Goal: Information Seeking & Learning: Learn about a topic

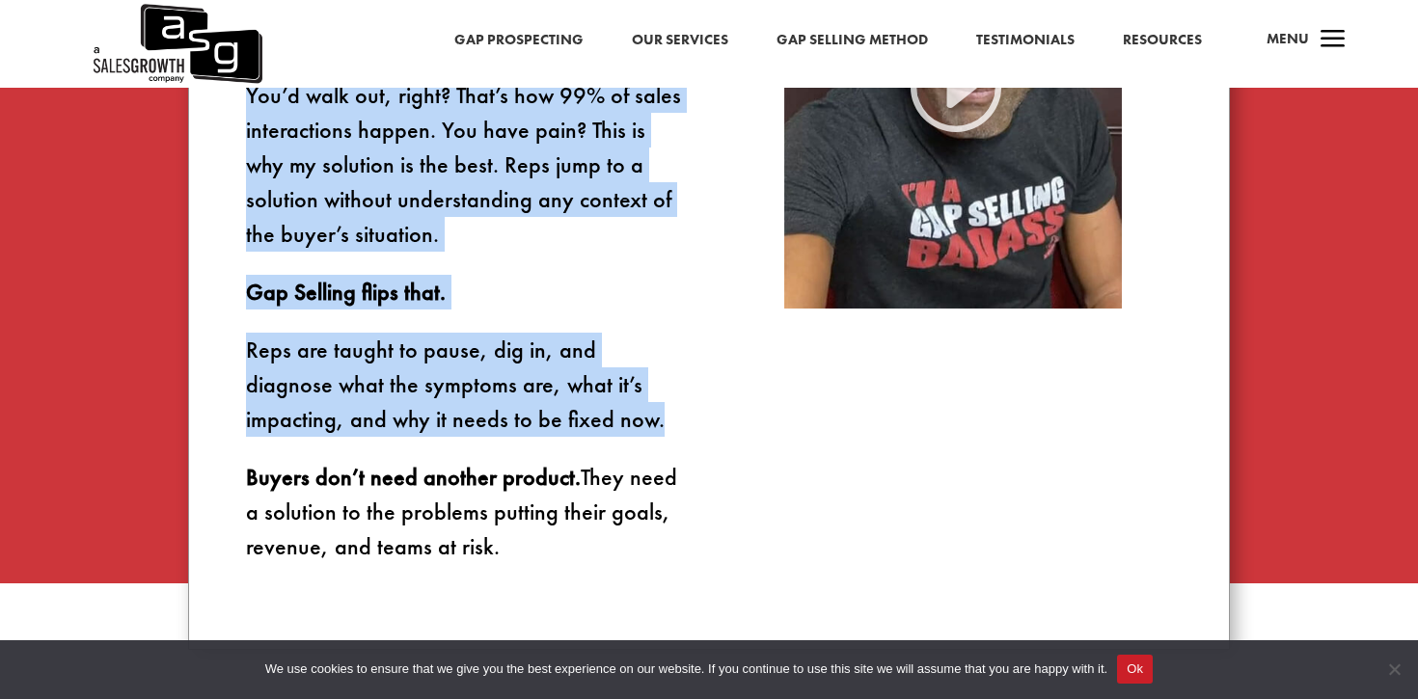
scroll to position [1434, 0]
drag, startPoint x: 506, startPoint y: 153, endPoint x: 534, endPoint y: 439, distance: 286.9
click at [534, 439] on div "Imagine walking into a doctor’s office. You say your knee hurts. Without asking…" at bounding box center [709, 210] width 1042 height 878
click at [534, 439] on p "Reps are taught to pause, dig in, and diagnose what the symptoms are, what it’s…" at bounding box center [465, 395] width 438 height 127
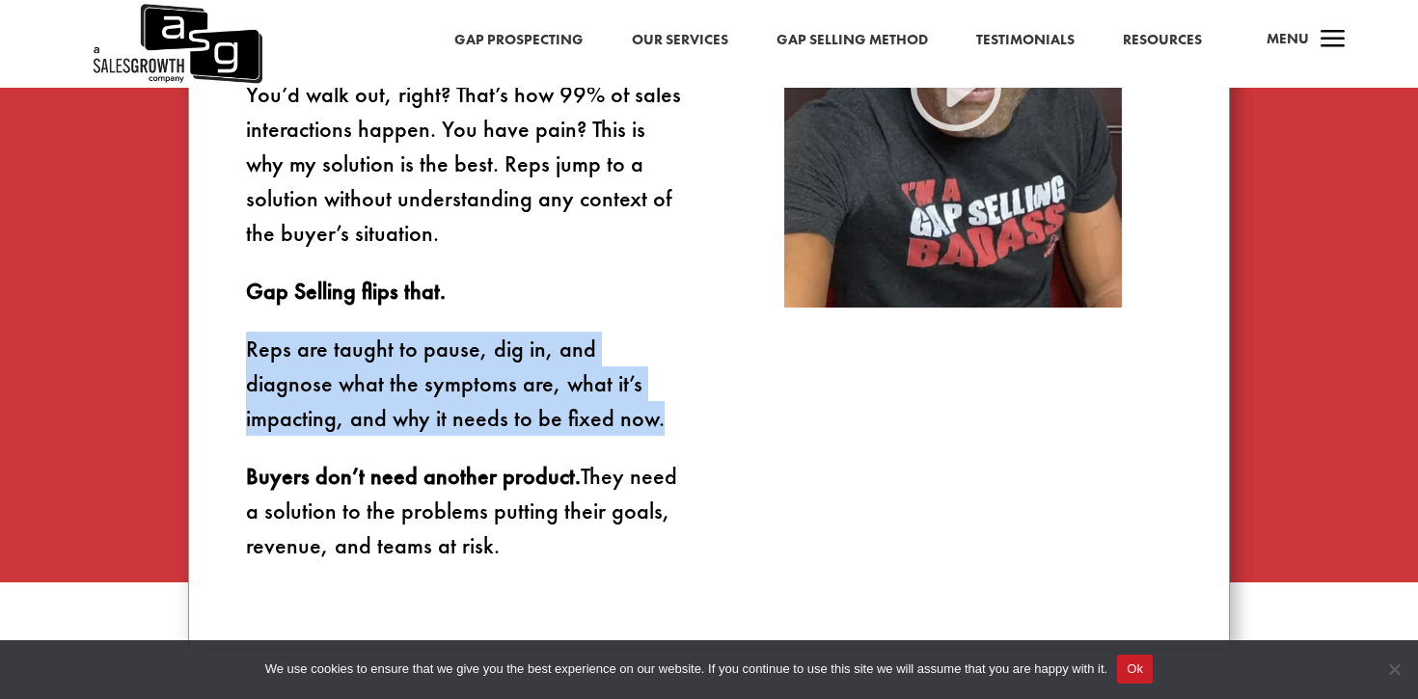
drag, startPoint x: 534, startPoint y: 439, endPoint x: 533, endPoint y: 321, distance: 117.7
click at [533, 321] on div "Imagine walking into a doctor’s office. You say your knee hurts. Without asking…" at bounding box center [465, 210] width 438 height 706
click at [533, 321] on p "Gap Selling flips that." at bounding box center [465, 303] width 438 height 58
drag, startPoint x: 533, startPoint y: 321, endPoint x: 545, endPoint y: 432, distance: 111.6
click at [545, 432] on div "Imagine walking into a doctor’s office. You say your knee hurts. Without asking…" at bounding box center [465, 210] width 438 height 706
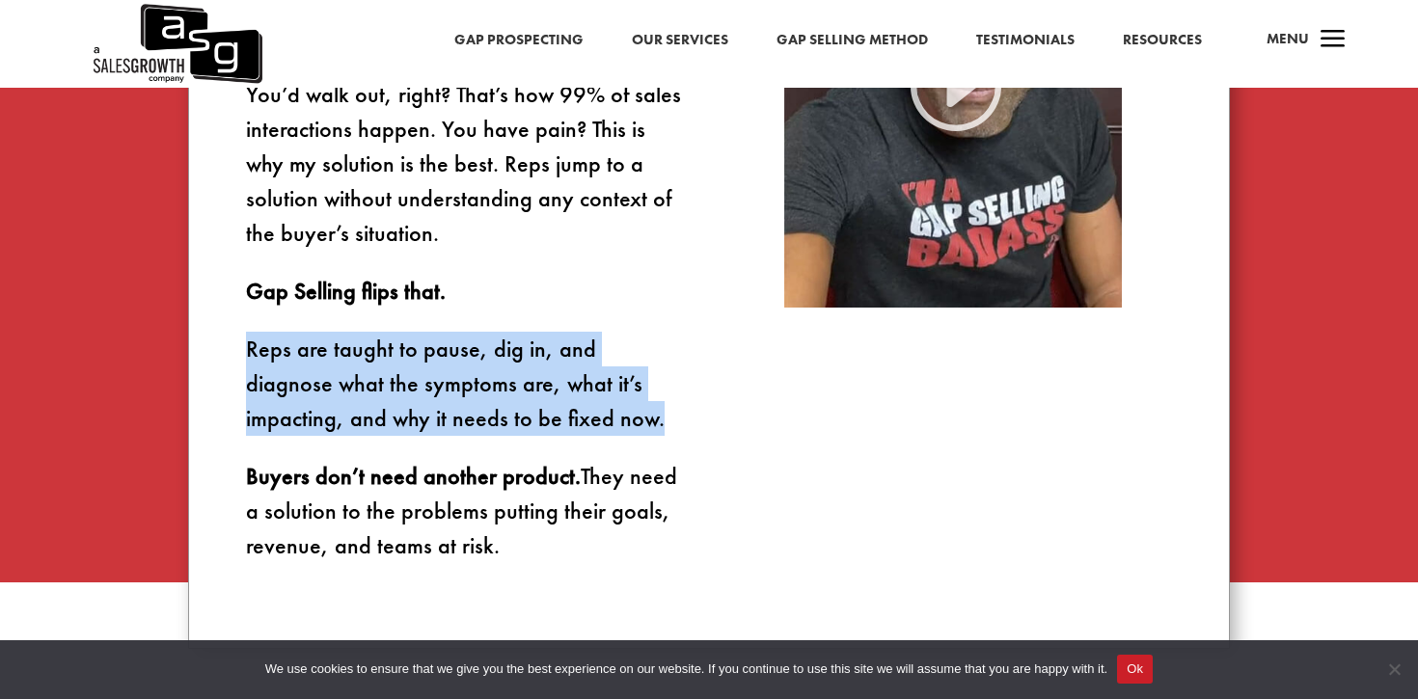
click at [545, 432] on p "Reps are taught to pause, dig in, and diagnose what the symptoms are, what it’s…" at bounding box center [465, 395] width 438 height 127
drag, startPoint x: 545, startPoint y: 432, endPoint x: 529, endPoint y: 287, distance: 146.6
click at [529, 287] on div "Imagine walking into a doctor’s office. You say your knee hurts. Without asking…" at bounding box center [465, 210] width 438 height 706
click at [529, 287] on p "Gap Selling flips that." at bounding box center [465, 303] width 438 height 58
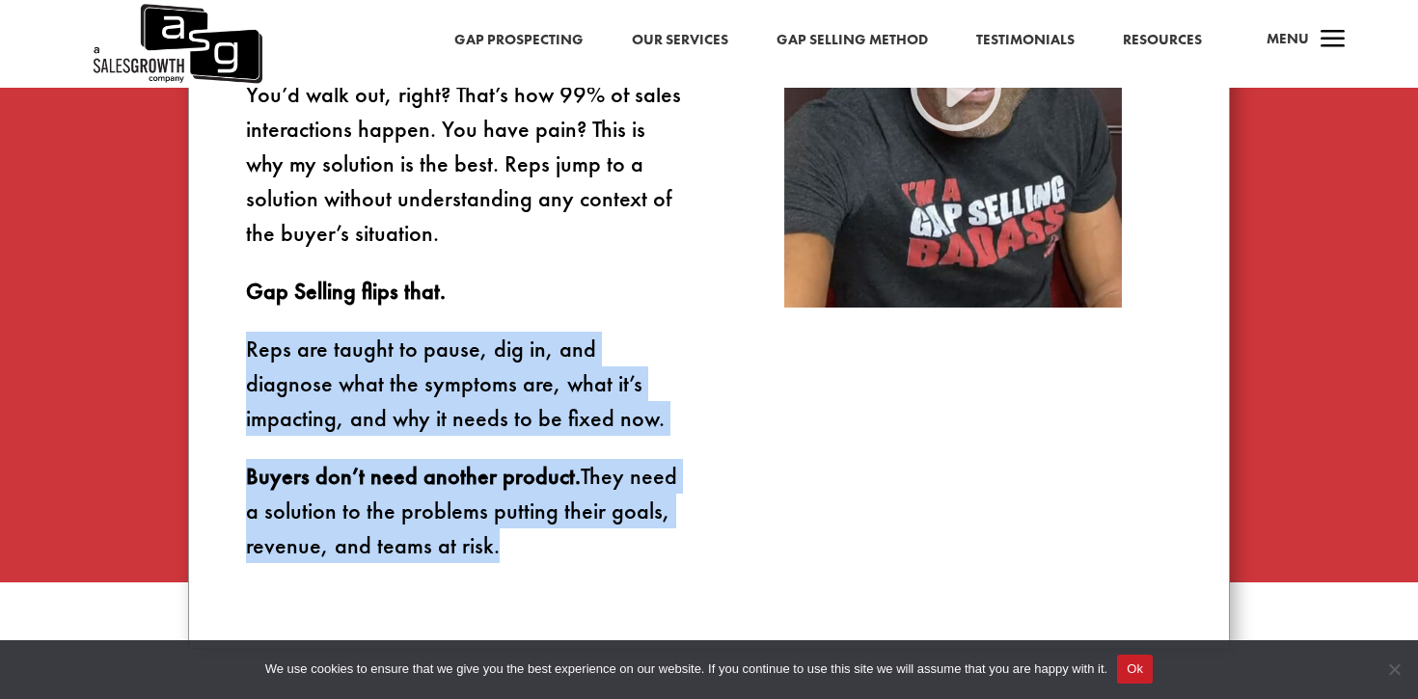
drag, startPoint x: 529, startPoint y: 287, endPoint x: 566, endPoint y: 549, distance: 265.1
click at [566, 549] on div "Imagine walking into a doctor’s office. You say your knee hurts. Without asking…" at bounding box center [465, 210] width 438 height 706
click at [566, 549] on p "Buyers don’t need another product. They need a solution to the problems putting…" at bounding box center [465, 511] width 438 height 104
drag, startPoint x: 566, startPoint y: 549, endPoint x: 535, endPoint y: 302, distance: 248.9
click at [535, 302] on div "Imagine walking into a doctor’s office. You say your knee hurts. Without asking…" at bounding box center [465, 210] width 438 height 706
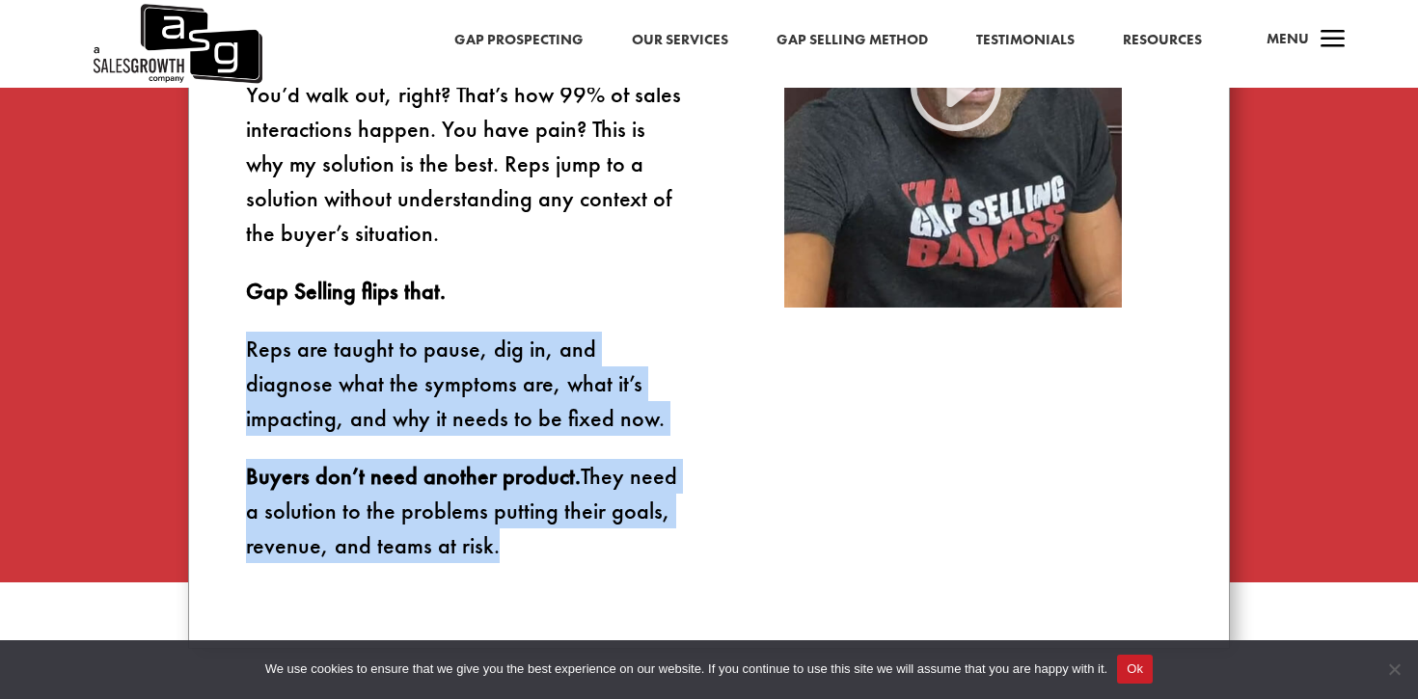
click at [535, 302] on p "Gap Selling flips that." at bounding box center [465, 303] width 438 height 58
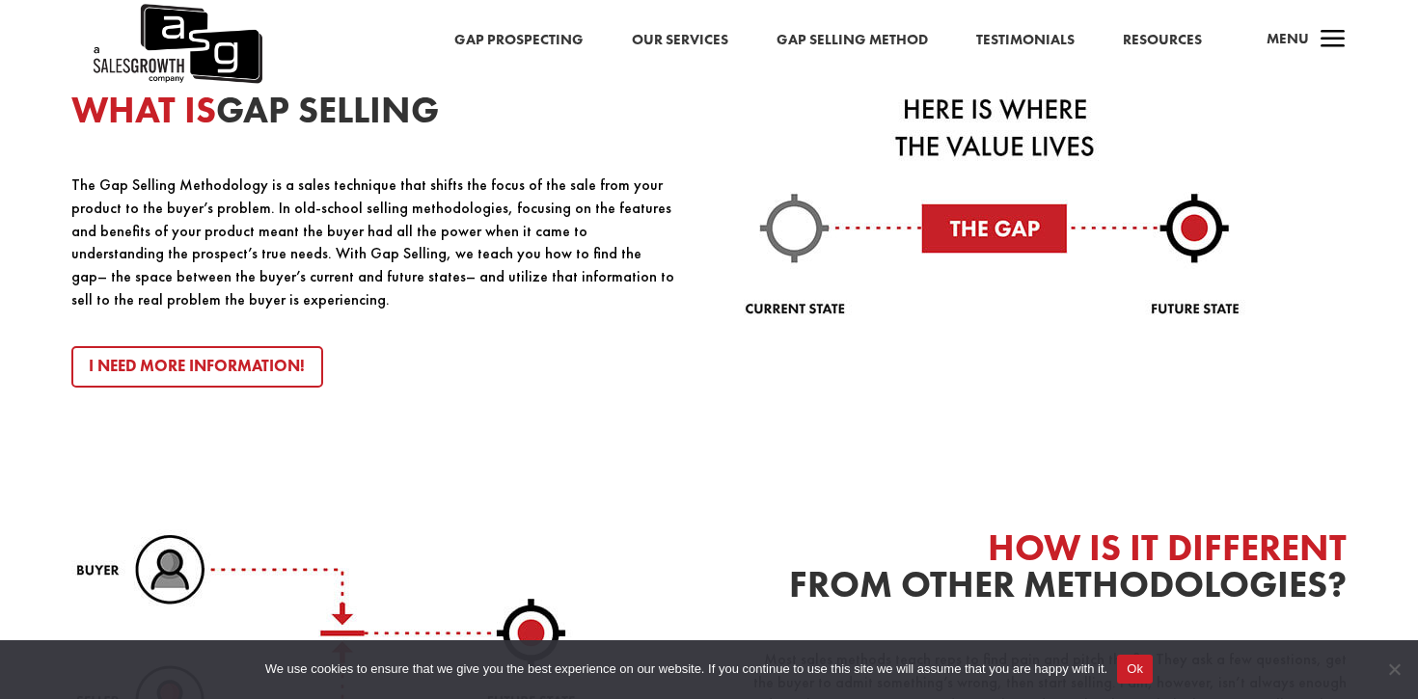
scroll to position [2090, 0]
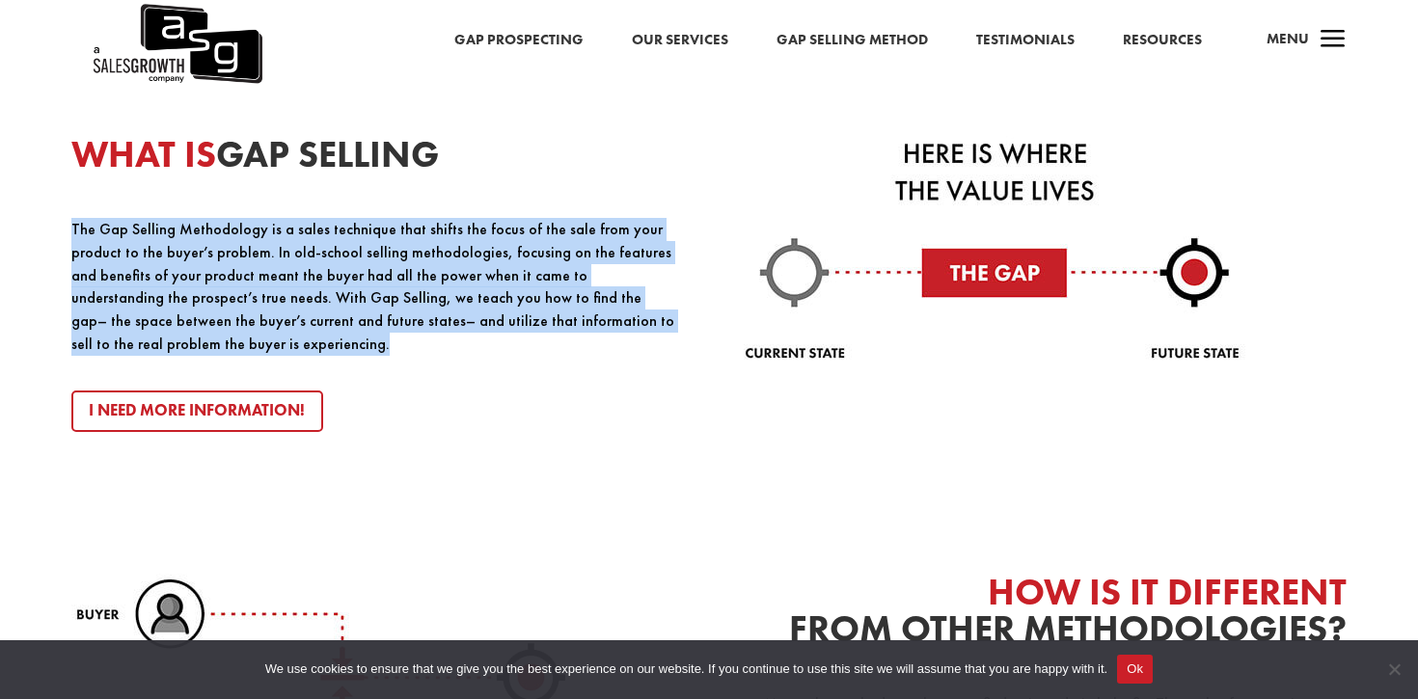
drag, startPoint x: 458, startPoint y: 204, endPoint x: 461, endPoint y: 337, distance: 133.2
click at [461, 337] on div "WHAT IS GAP SELLING The Gap Selling Methodology is a sales technique that shift…" at bounding box center [372, 284] width 603 height 296
click at [461, 337] on p "The Gap Selling Methodology is a sales technique that shifts the focus of the s…" at bounding box center [372, 287] width 603 height 138
drag, startPoint x: 461, startPoint y: 337, endPoint x: 461, endPoint y: 201, distance: 136.0
click at [461, 201] on div "WHAT IS GAP SELLING The Gap Selling Methodology is a sales technique that shift…" at bounding box center [372, 284] width 603 height 296
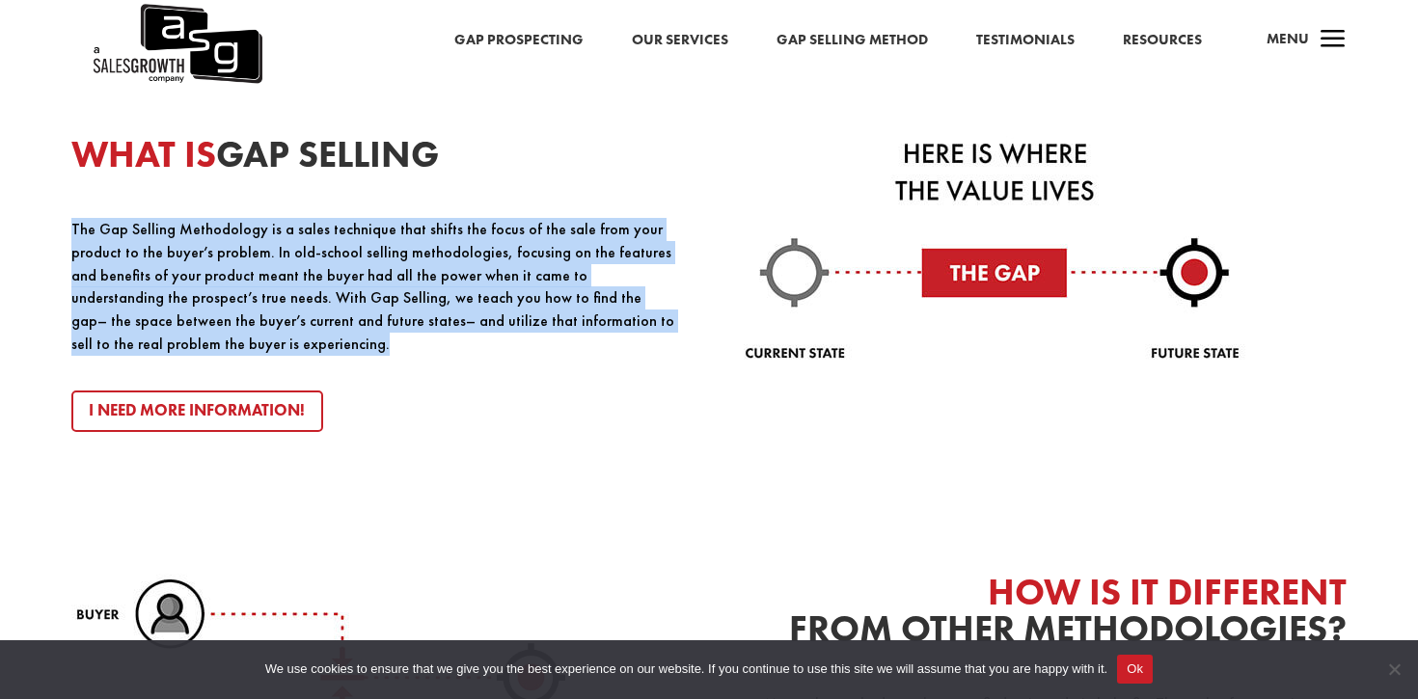
click at [461, 201] on div "WHAT IS GAP SELLING The Gap Selling Methodology is a sales technique that shift…" at bounding box center [372, 284] width 603 height 296
drag, startPoint x: 461, startPoint y: 201, endPoint x: 475, endPoint y: 357, distance: 156.9
click at [475, 357] on div "WHAT IS GAP SELLING The Gap Selling Methodology is a sales technique that shift…" at bounding box center [372, 284] width 603 height 296
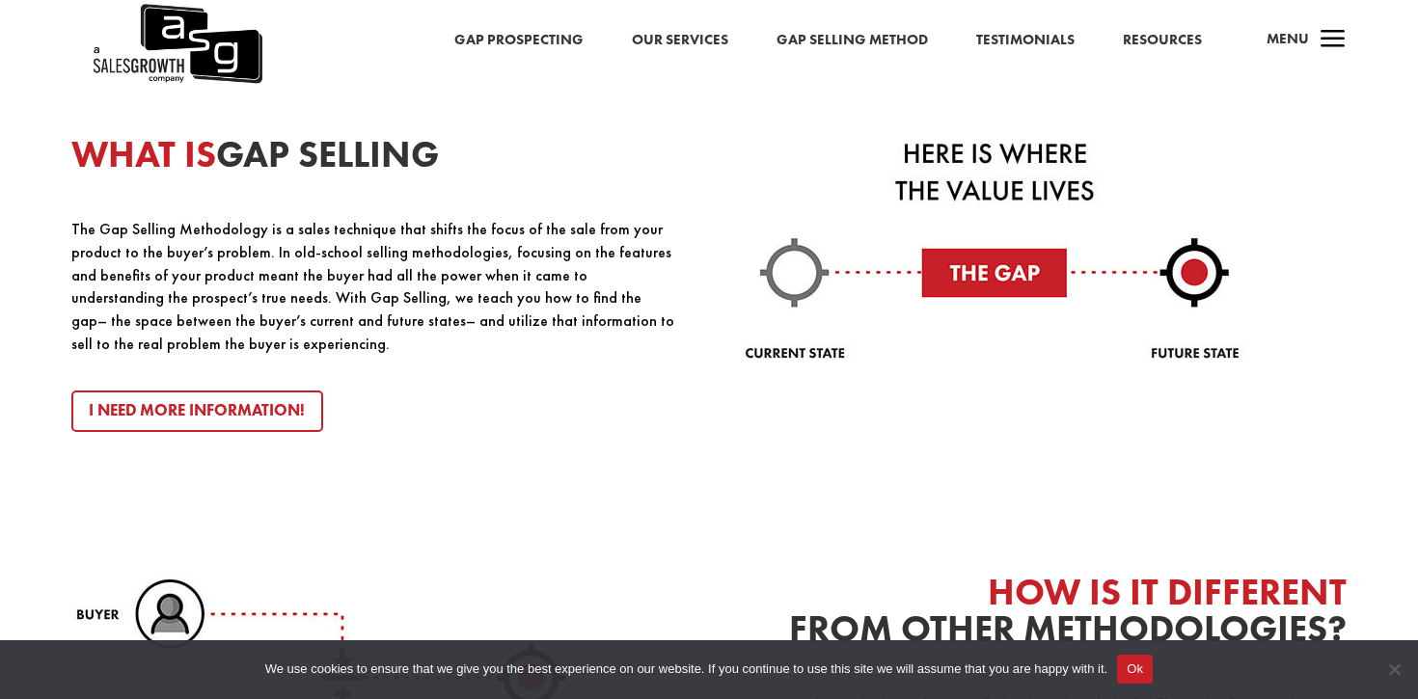
scroll to position [2499, 0]
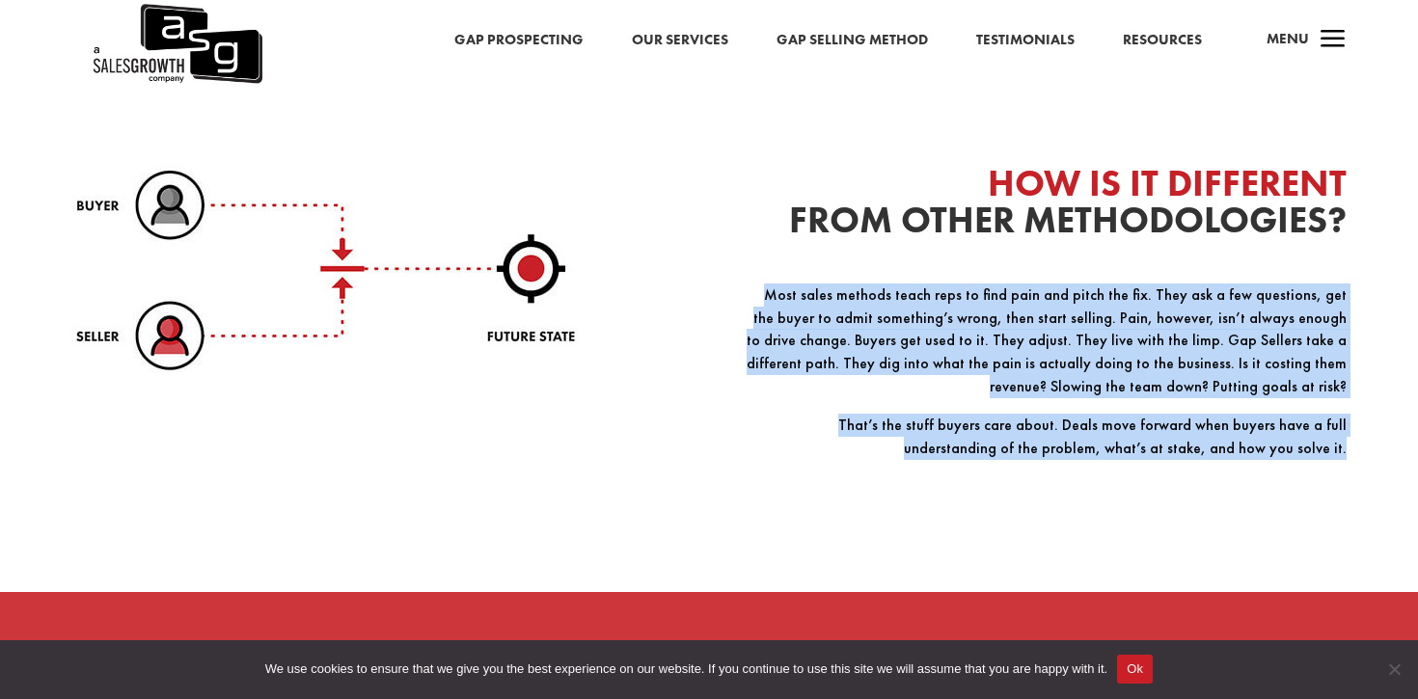
drag, startPoint x: 738, startPoint y: 293, endPoint x: 751, endPoint y: 466, distance: 173.1
click at [751, 466] on div "HOW IS IT DIFFERENT FROM OTHER METHODOLOGIES? Most sales methods teach reps to …" at bounding box center [709, 332] width 1276 height 476
click at [751, 466] on p "That’s the stuff buyers care about. Deals move forward when buyers have a full …" at bounding box center [1045, 445] width 603 height 62
drag, startPoint x: 751, startPoint y: 466, endPoint x: 732, endPoint y: 290, distance: 176.5
click at [732, 290] on div "HOW IS IT DIFFERENT FROM OTHER METHODOLOGIES? Most sales methods teach reps to …" at bounding box center [709, 332] width 1276 height 476
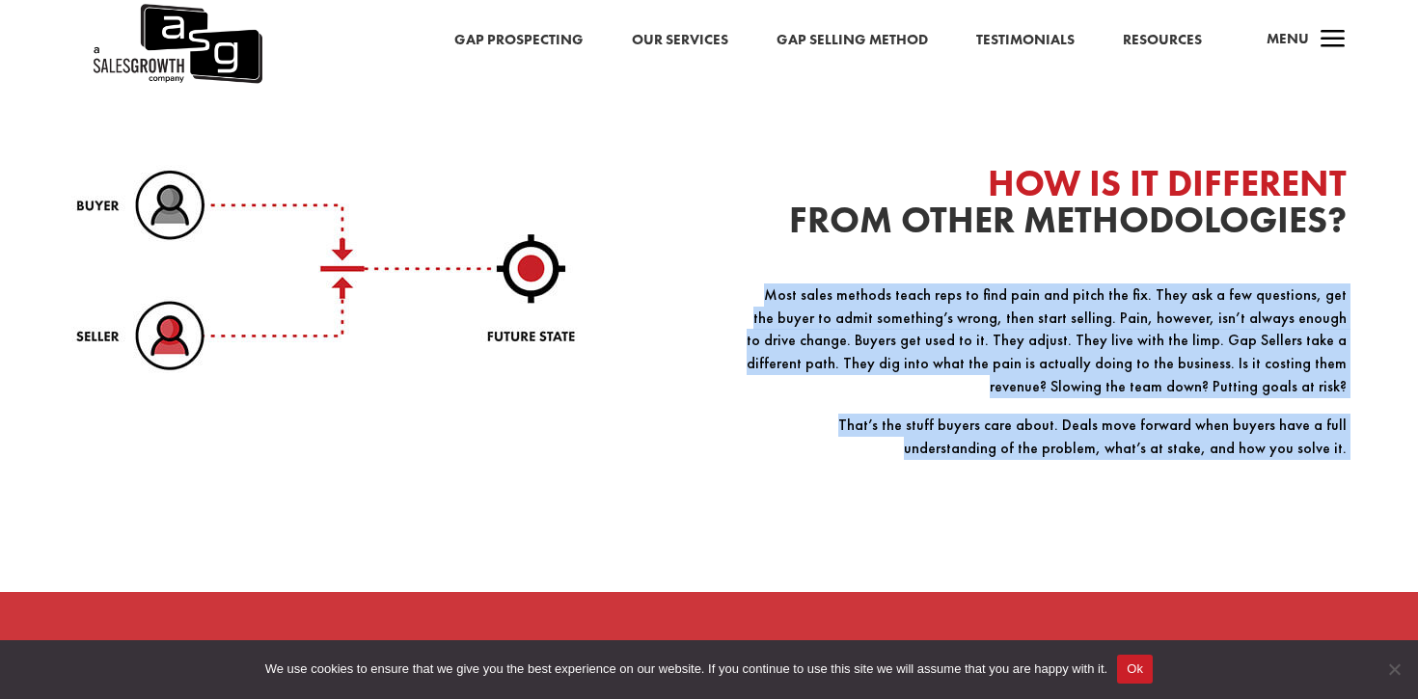
click at [732, 290] on div "HOW IS IT DIFFERENT FROM OTHER METHODOLOGIES? Most sales methods teach reps to …" at bounding box center [709, 332] width 1276 height 476
drag, startPoint x: 732, startPoint y: 290, endPoint x: 746, endPoint y: 472, distance: 181.9
click at [746, 472] on div "HOW IS IT DIFFERENT FROM OTHER METHODOLOGIES? Most sales methods teach reps to …" at bounding box center [709, 332] width 1276 height 476
click at [746, 472] on p "That’s the stuff buyers care about. Deals move forward when buyers have a full …" at bounding box center [1045, 445] width 603 height 62
drag, startPoint x: 746, startPoint y: 472, endPoint x: 738, endPoint y: 299, distance: 172.9
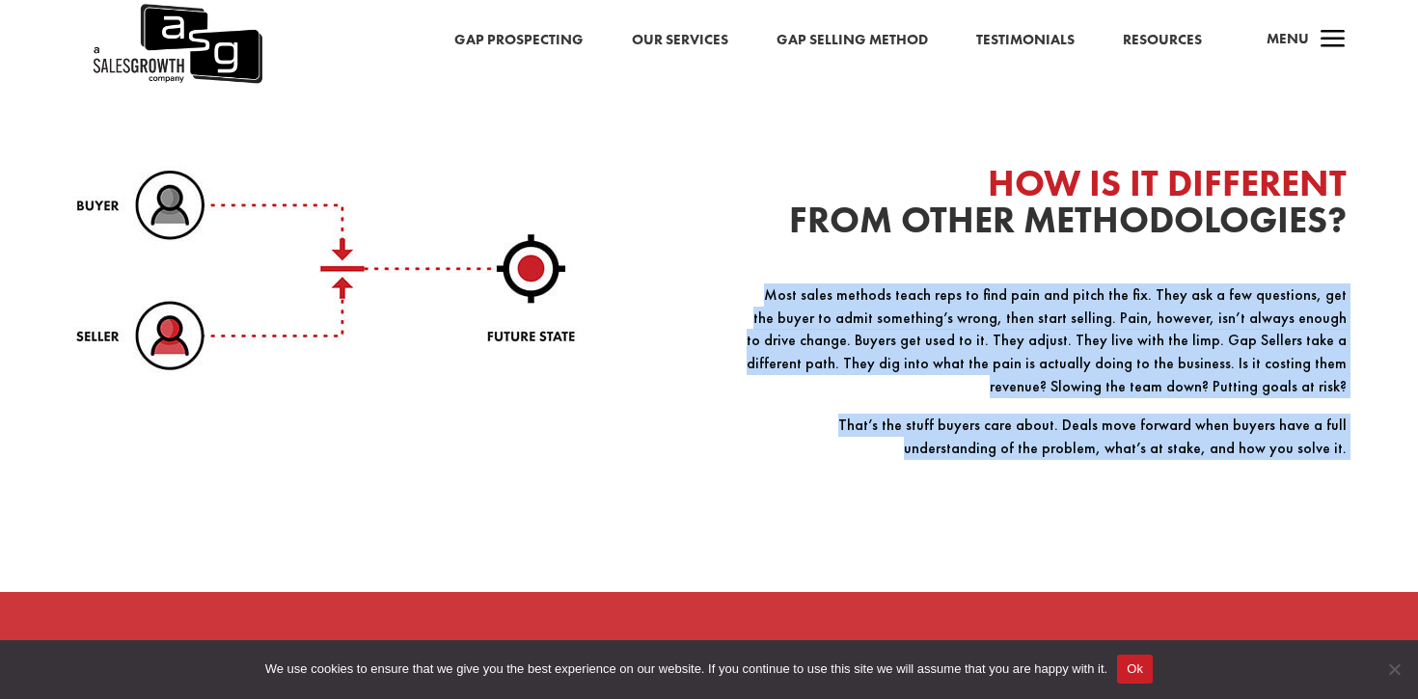
click at [738, 299] on div "HOW IS IT DIFFERENT FROM OTHER METHODOLOGIES? Most sales methods teach reps to …" at bounding box center [709, 332] width 1276 height 476
drag, startPoint x: 738, startPoint y: 299, endPoint x: 762, endPoint y: 467, distance: 169.6
click at [762, 467] on div "HOW IS IT DIFFERENT FROM OTHER METHODOLOGIES? Most sales methods teach reps to …" at bounding box center [709, 332] width 1276 height 476
click at [762, 467] on p "That’s the stuff buyers care about. Deals move forward when buyers have a full …" at bounding box center [1045, 445] width 603 height 62
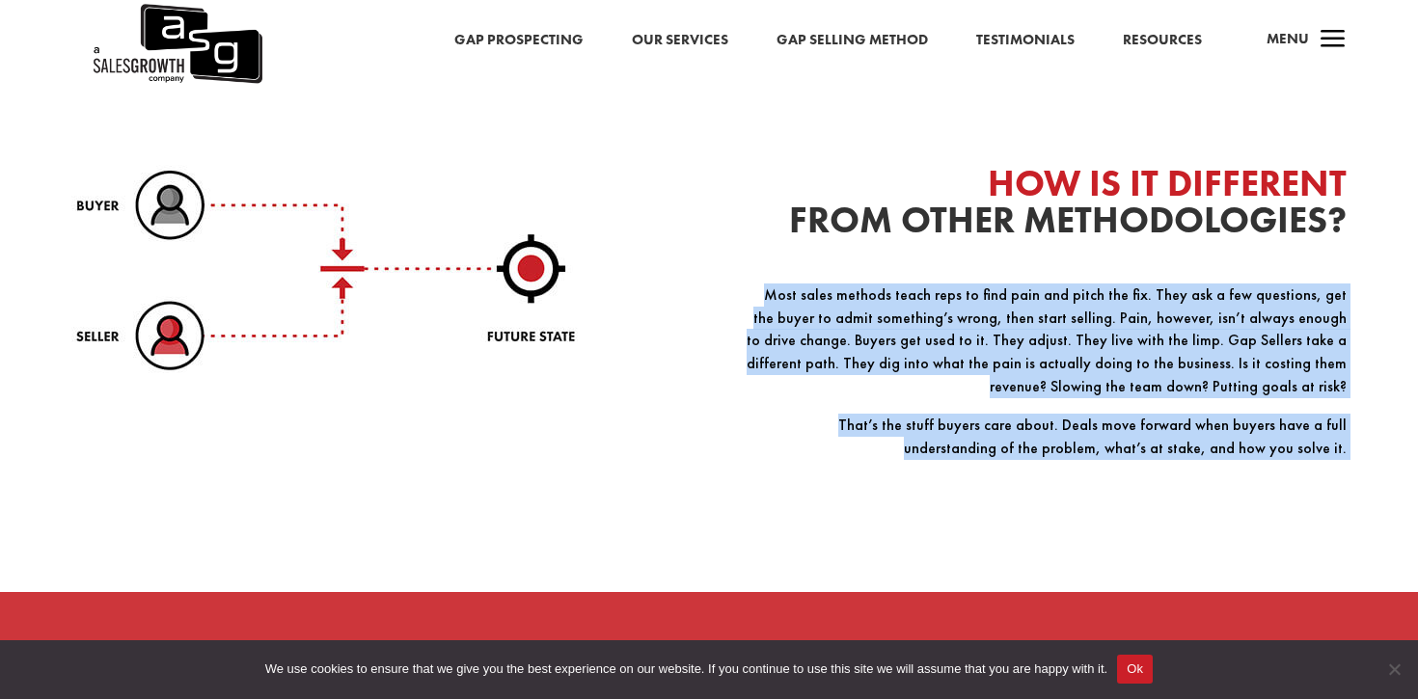
drag, startPoint x: 762, startPoint y: 467, endPoint x: 751, endPoint y: 295, distance: 172.1
click at [751, 295] on div "Most sales methods teach reps to find pain and pitch the fix. They ask a few qu…" at bounding box center [1045, 391] width 603 height 214
click at [751, 295] on p "Most sales methods teach reps to find pain and pitch the fix. They ask a few qu…" at bounding box center [1045, 349] width 603 height 130
drag, startPoint x: 751, startPoint y: 295, endPoint x: 766, endPoint y: 472, distance: 177.2
click at [766, 472] on div "Most sales methods teach reps to find pain and pitch the fix. They ask a few qu…" at bounding box center [1045, 391] width 603 height 214
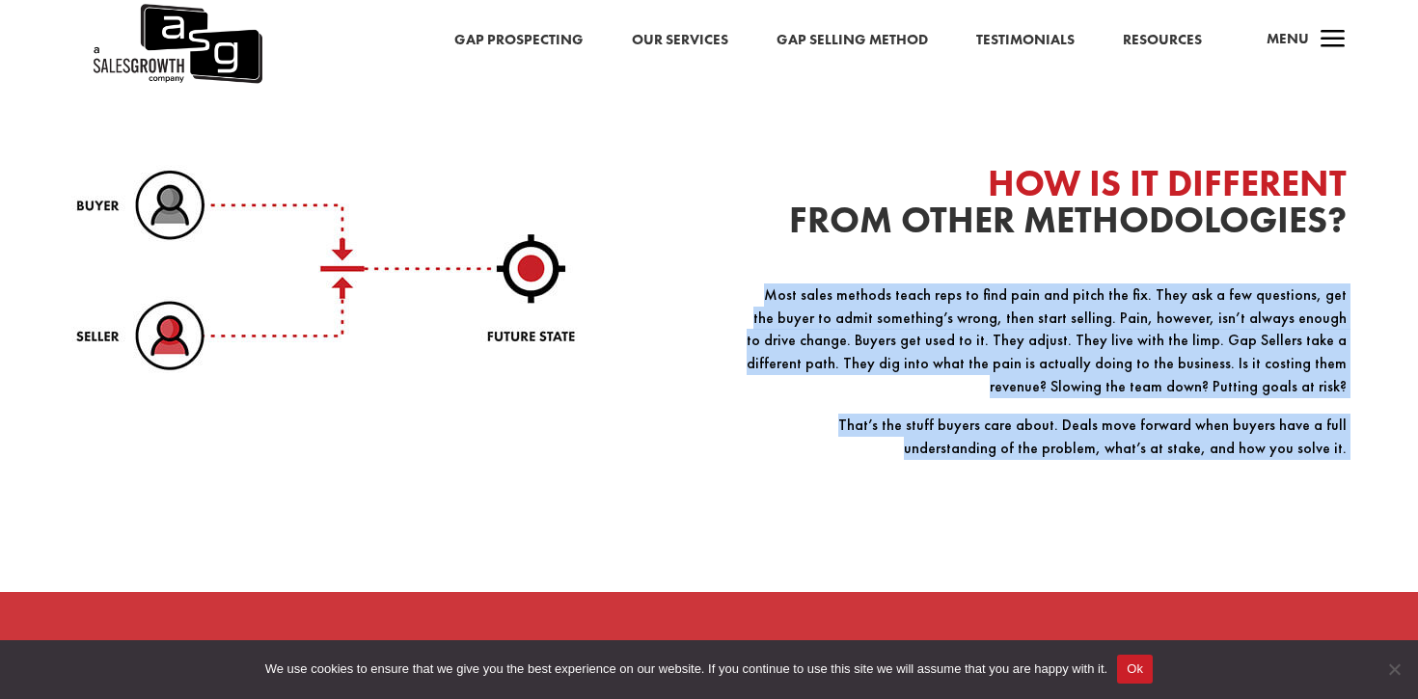
click at [766, 472] on p "That’s the stuff buyers care about. Deals move forward when buyers have a full …" at bounding box center [1045, 445] width 603 height 62
drag, startPoint x: 766, startPoint y: 472, endPoint x: 752, endPoint y: 305, distance: 167.4
click at [752, 305] on div "Most sales methods teach reps to find pain and pitch the fix. They ask a few qu…" at bounding box center [1045, 391] width 603 height 214
click at [752, 305] on p "Most sales methods teach reps to find pain and pitch the fix. They ask a few qu…" at bounding box center [1045, 349] width 603 height 130
drag, startPoint x: 752, startPoint y: 305, endPoint x: 771, endPoint y: 474, distance: 169.8
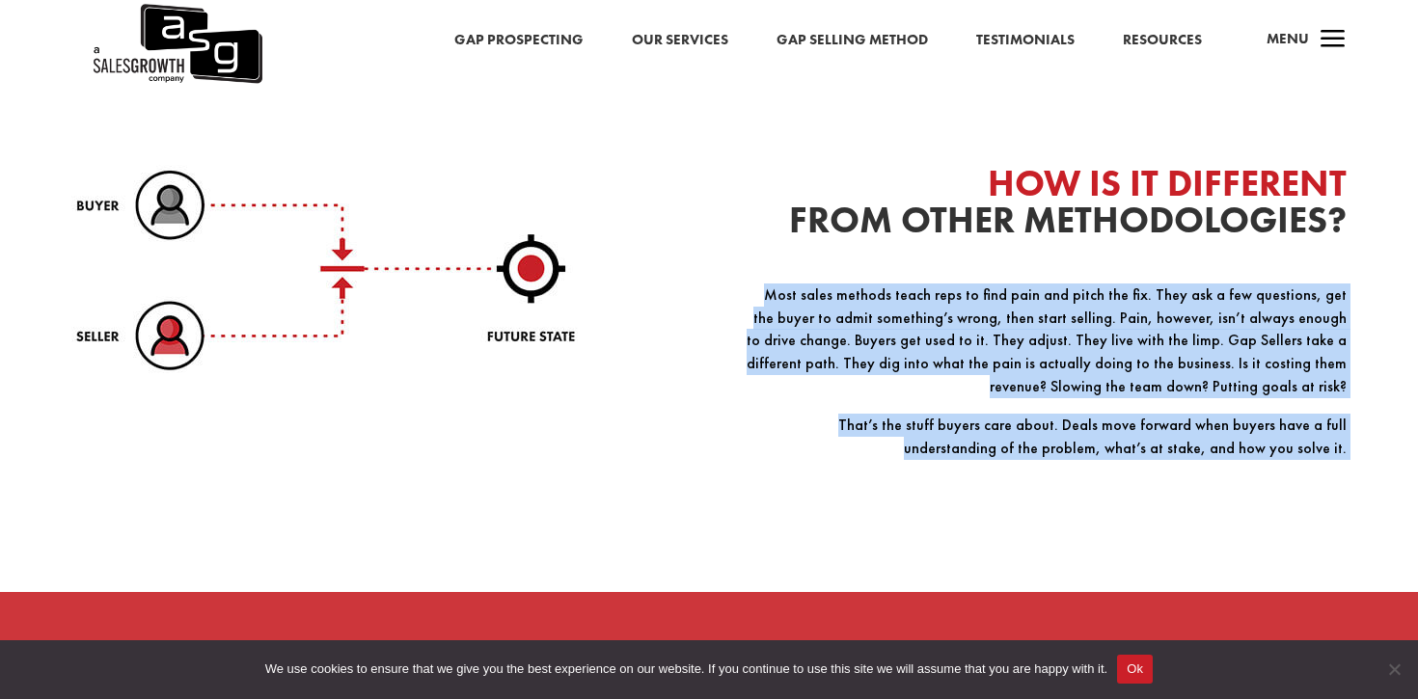
click at [771, 474] on div "Most sales methods teach reps to find pain and pitch the fix. They ask a few qu…" at bounding box center [1045, 391] width 603 height 214
click at [771, 474] on p "That’s the stuff buyers care about. Deals move forward when buyers have a full …" at bounding box center [1045, 445] width 603 height 62
drag, startPoint x: 771, startPoint y: 474, endPoint x: 759, endPoint y: 303, distance: 171.1
click at [759, 303] on div "Most sales methods teach reps to find pain and pitch the fix. They ask a few qu…" at bounding box center [1045, 391] width 603 height 214
click at [759, 303] on p "Most sales methods teach reps to find pain and pitch the fix. They ask a few qu…" at bounding box center [1045, 349] width 603 height 130
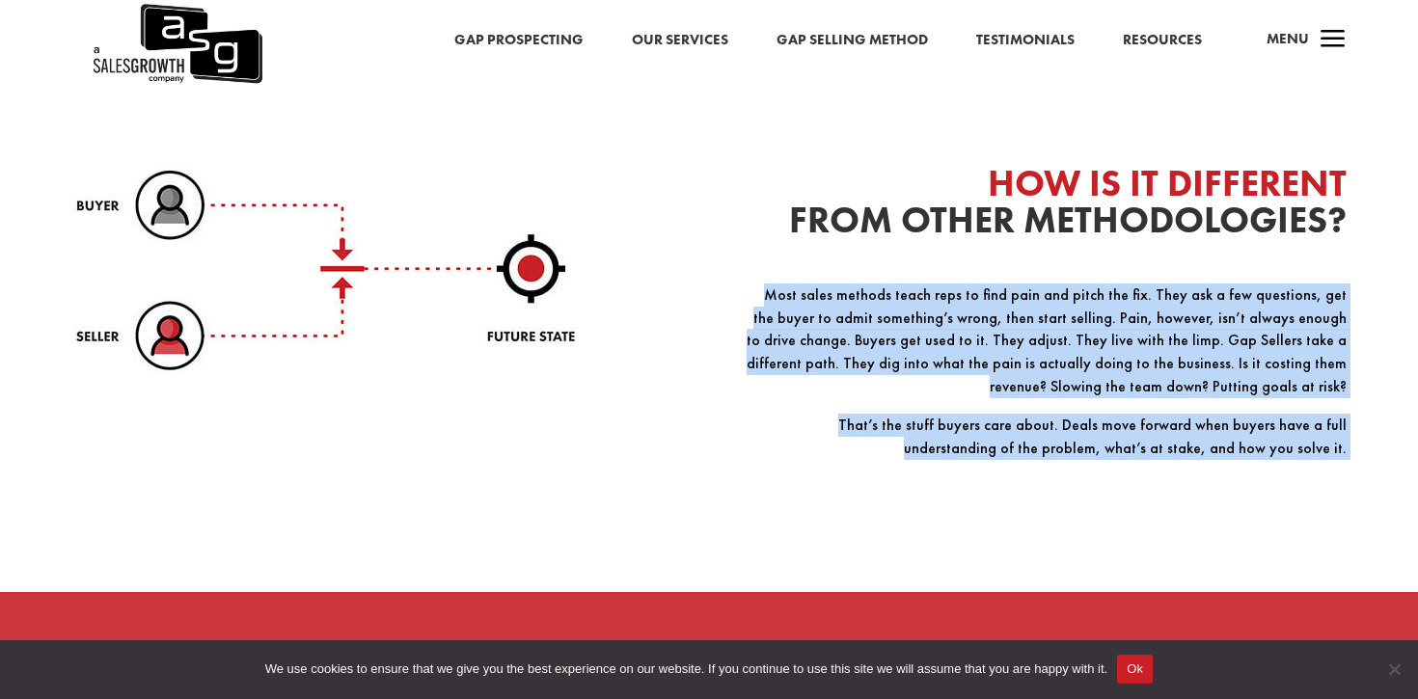
drag, startPoint x: 759, startPoint y: 303, endPoint x: 780, endPoint y: 485, distance: 183.6
click at [780, 485] on div "Most sales methods teach reps to find pain and pitch the fix. They ask a few qu…" at bounding box center [1045, 391] width 603 height 214
click at [780, 485] on p "​" at bounding box center [1045, 486] width 603 height 23
drag, startPoint x: 780, startPoint y: 485, endPoint x: 752, endPoint y: 278, distance: 209.3
click at [752, 278] on div "HOW IS IT DIFFERENT FROM OTHER METHODOLOGIES? Most sales methods teach reps to …" at bounding box center [1045, 332] width 603 height 334
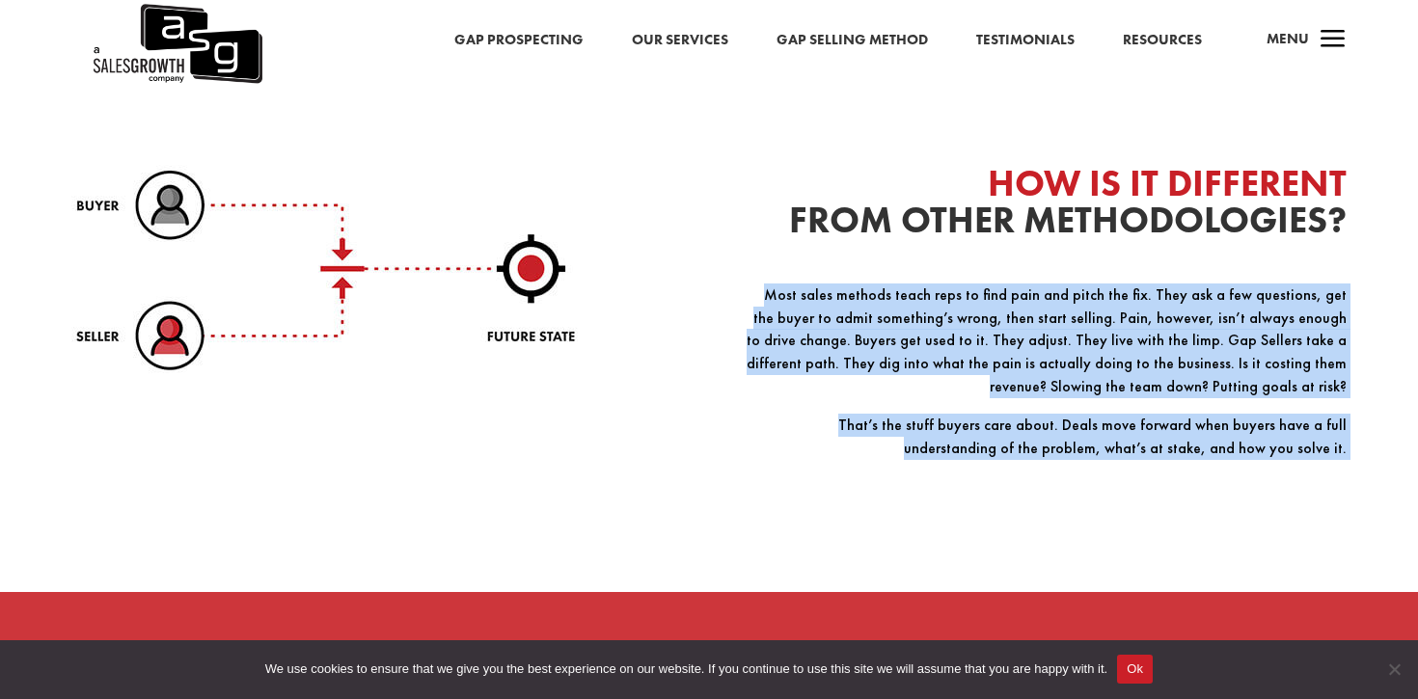
click at [752, 278] on div "HOW IS IT DIFFERENT FROM OTHER METHODOLOGIES? Most sales methods teach reps to …" at bounding box center [1045, 332] width 603 height 334
drag, startPoint x: 752, startPoint y: 278, endPoint x: 779, endPoint y: 483, distance: 207.1
click at [779, 483] on div "HOW IS IT DIFFERENT FROM OTHER METHODOLOGIES? Most sales methods teach reps to …" at bounding box center [1045, 332] width 603 height 334
click at [779, 483] on p "​" at bounding box center [1045, 486] width 603 height 23
drag, startPoint x: 779, startPoint y: 483, endPoint x: 757, endPoint y: 294, distance: 190.3
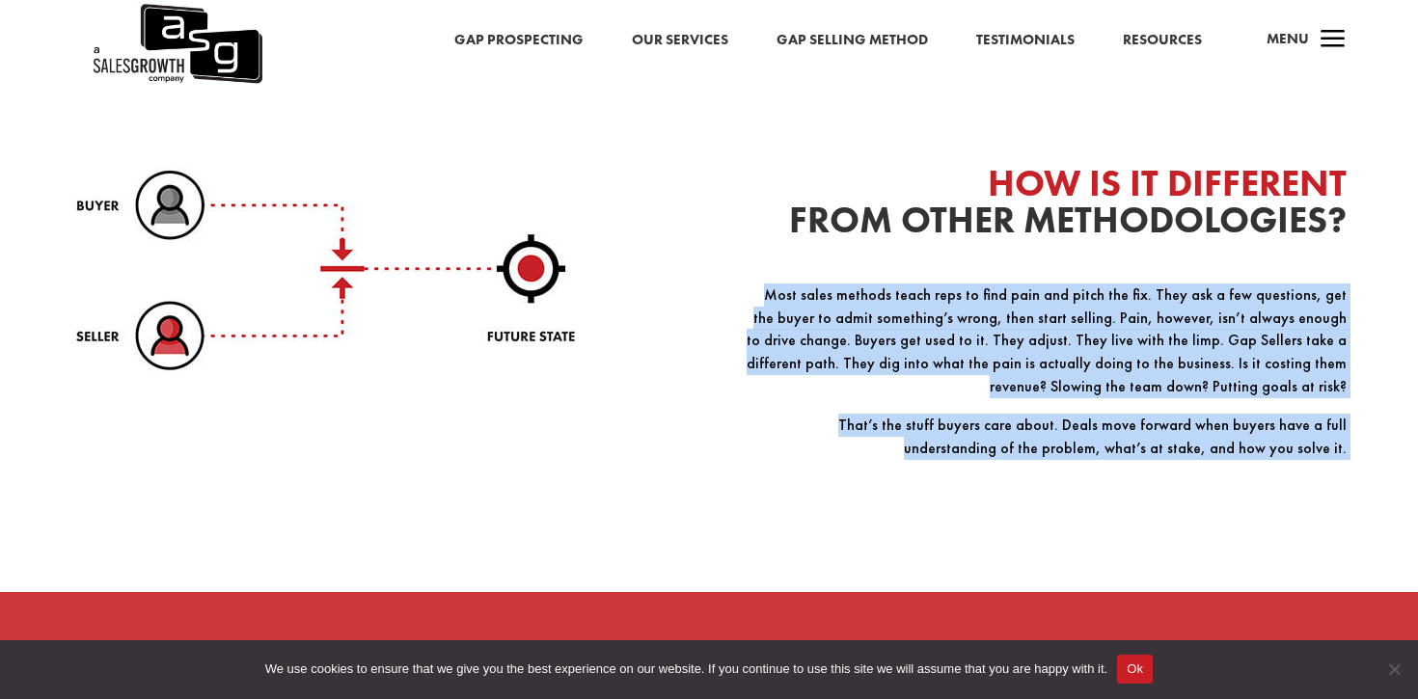
click at [757, 294] on div "Most sales methods teach reps to find pain and pitch the fix. They ask a few qu…" at bounding box center [1045, 391] width 603 height 214
click at [757, 294] on p "Most sales methods teach reps to find pain and pitch the fix. They ask a few qu…" at bounding box center [1045, 349] width 603 height 130
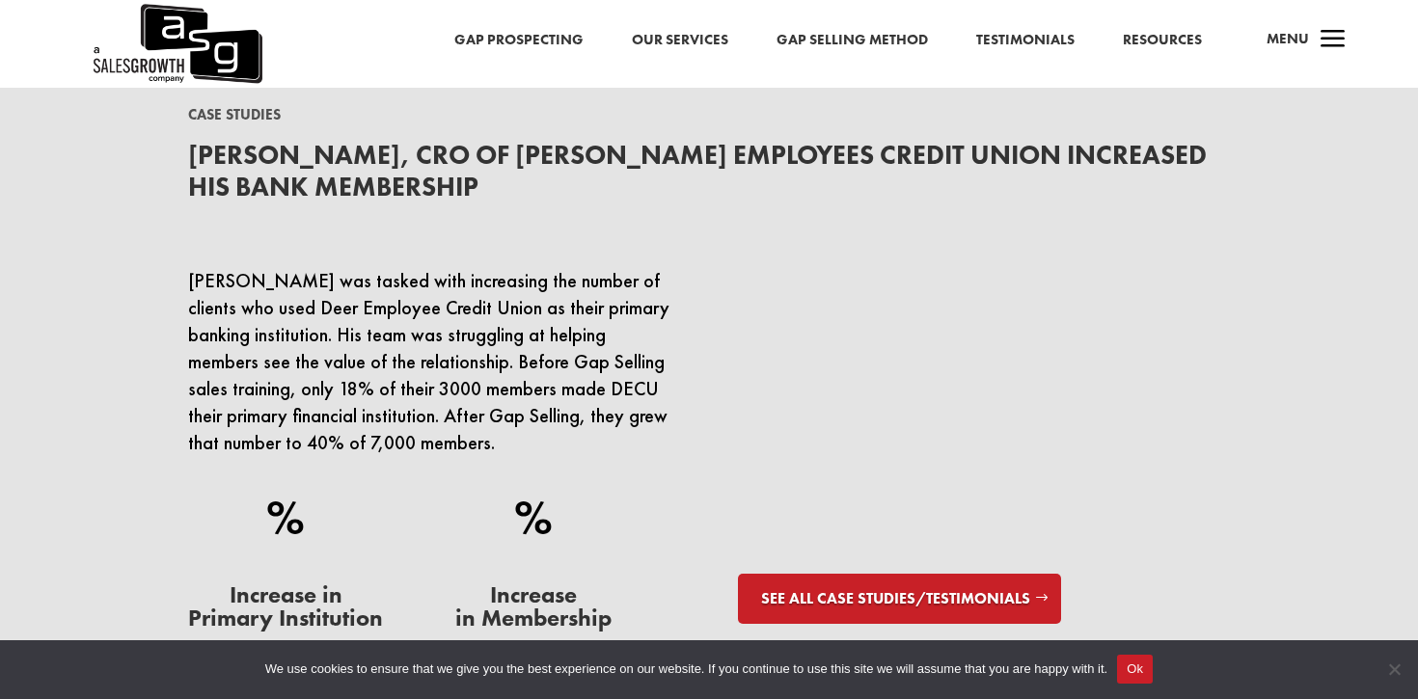
scroll to position [5507, 0]
